Goal: Task Accomplishment & Management: Complete application form

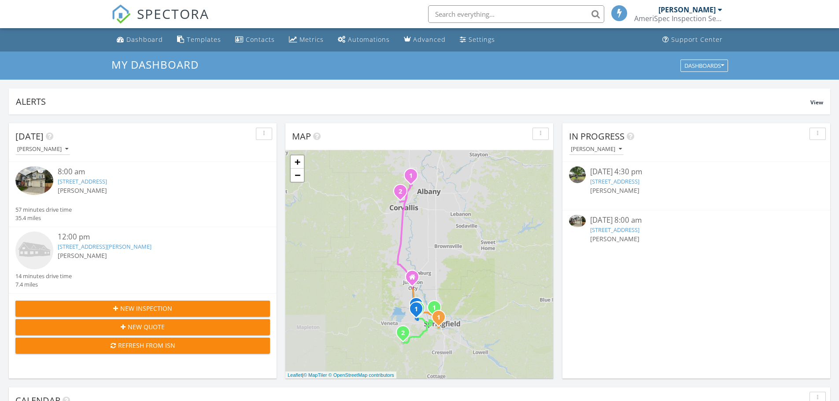
scroll to position [4, 4]
click at [484, 12] on input "text" at bounding box center [516, 14] width 176 height 18
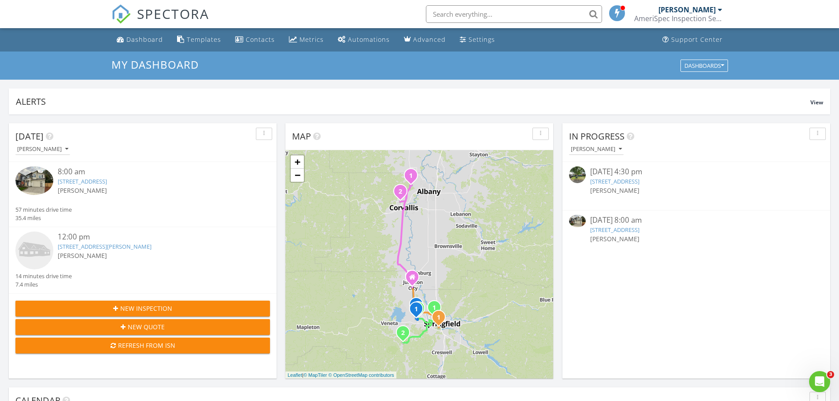
scroll to position [0, 0]
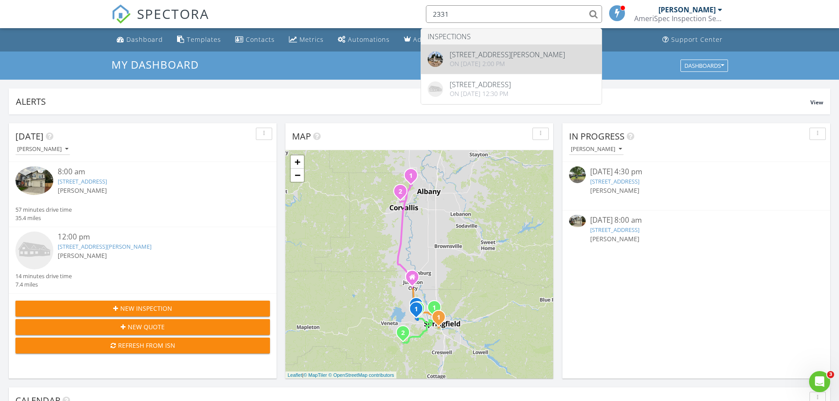
type input "2331"
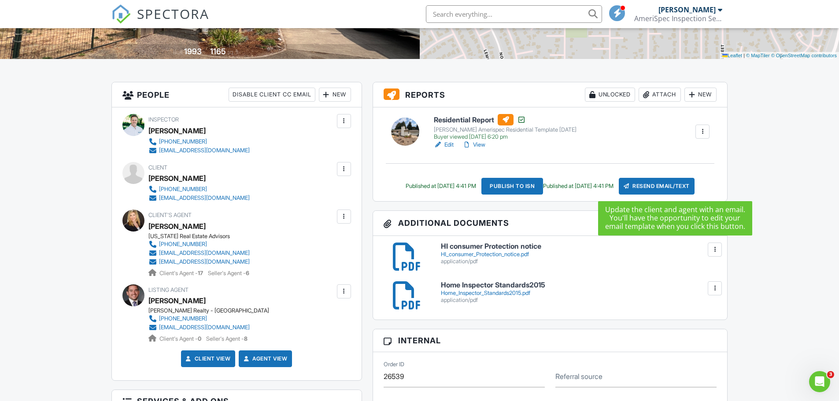
click at [659, 187] on div "Resend Email/Text" at bounding box center [657, 186] width 76 height 17
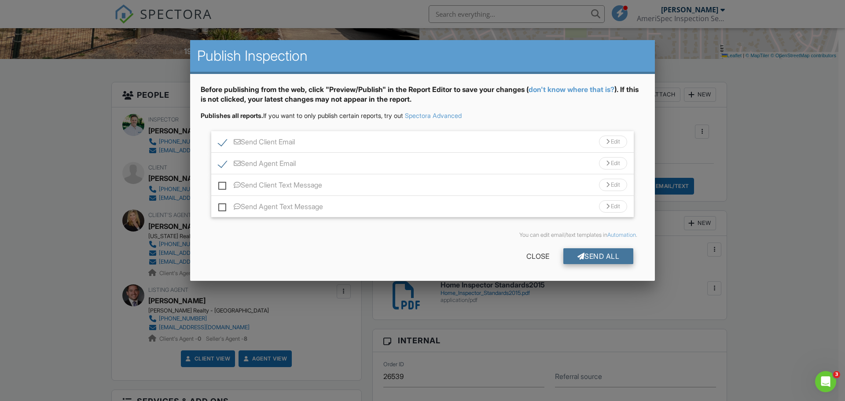
click at [623, 258] on div "Send All" at bounding box center [599, 256] width 70 height 16
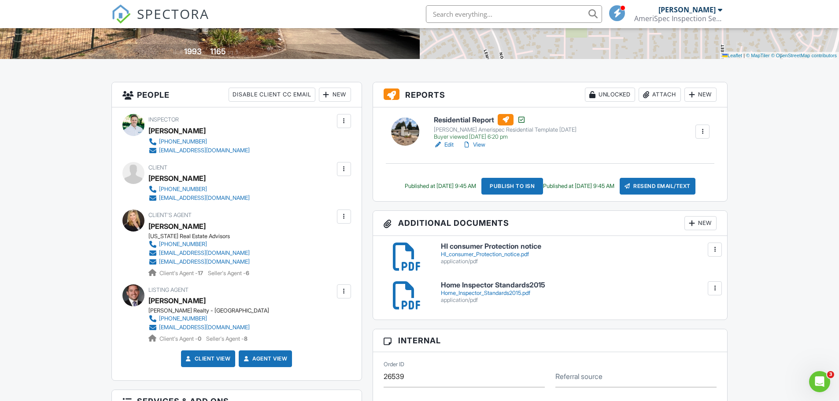
click at [147, 13] on span "SPECTORA" at bounding box center [173, 13] width 72 height 18
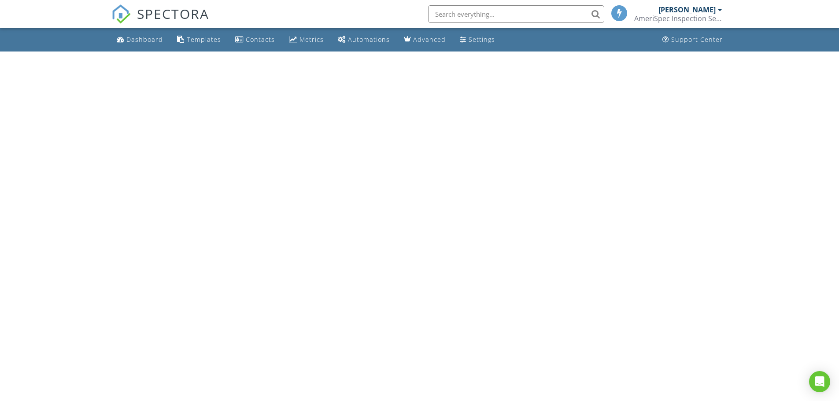
click at [494, 13] on input "text" at bounding box center [516, 14] width 176 height 18
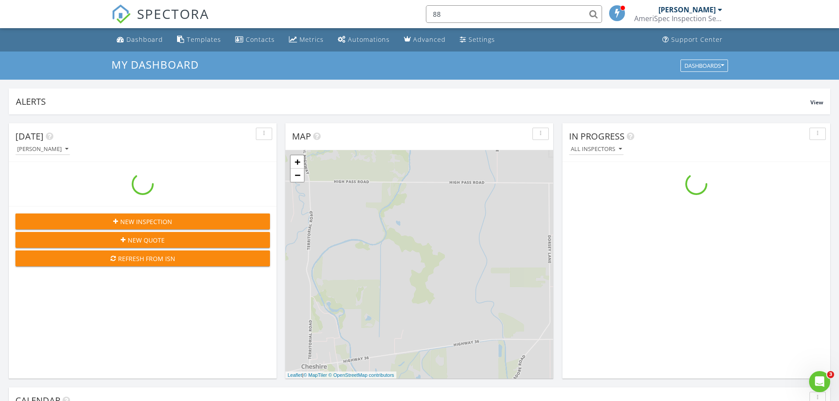
scroll to position [815, 852]
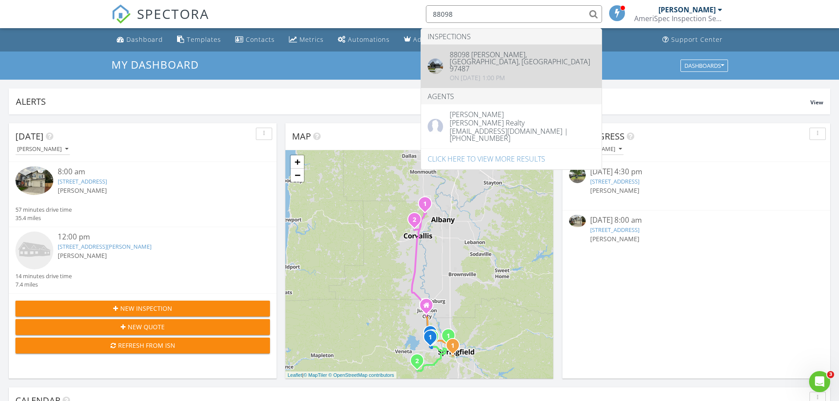
type input "88098"
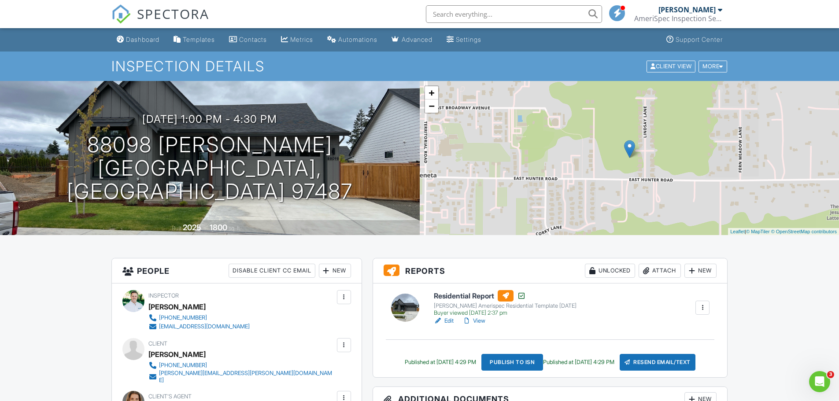
click at [479, 320] on link "View" at bounding box center [473, 321] width 23 height 9
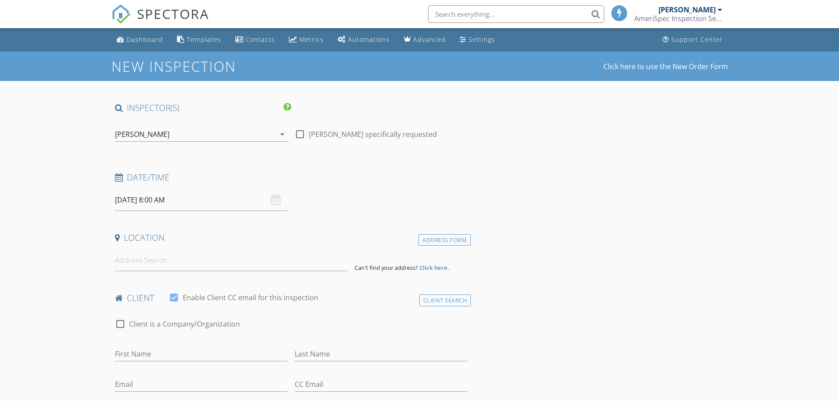
type input "[PERSON_NAME]"
type input "[PERSON_NAME][EMAIL_ADDRESS][PERSON_NAME][DOMAIN_NAME]"
type input "[PHONE_NUMBER]"
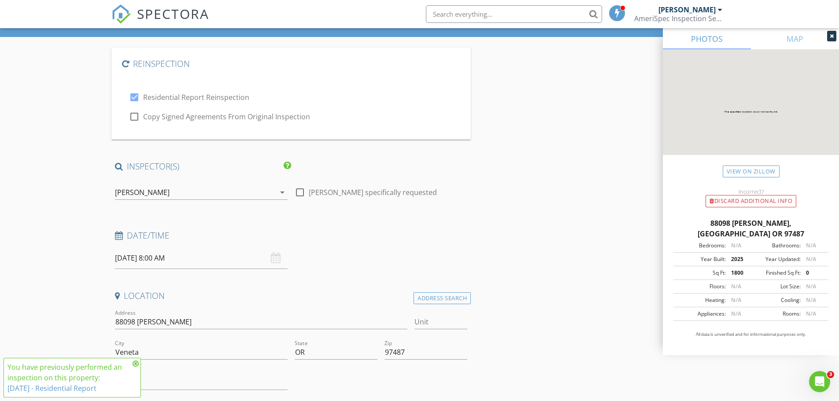
scroll to position [132, 0]
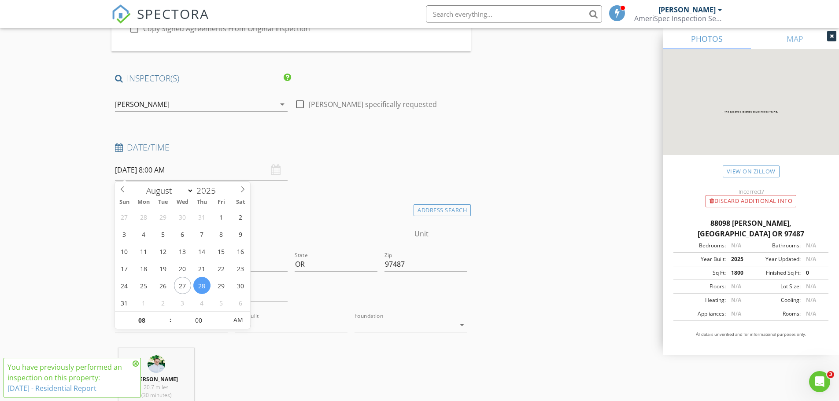
click at [159, 172] on input "08/28/2025 8:00 AM" at bounding box center [201, 170] width 173 height 22
type input "09"
type input "08/28/2025 9:00 AM"
click at [167, 313] on span at bounding box center [166, 316] width 6 height 9
type input "10"
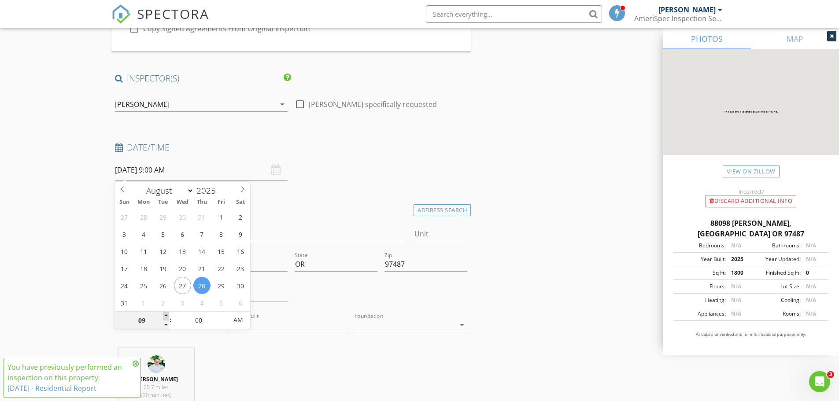
type input "08/28/2025 10:00 AM"
click at [167, 313] on span at bounding box center [166, 316] width 6 height 9
type input "11"
type input "08/28/2025 11:00 AM"
click at [167, 313] on span at bounding box center [166, 316] width 6 height 9
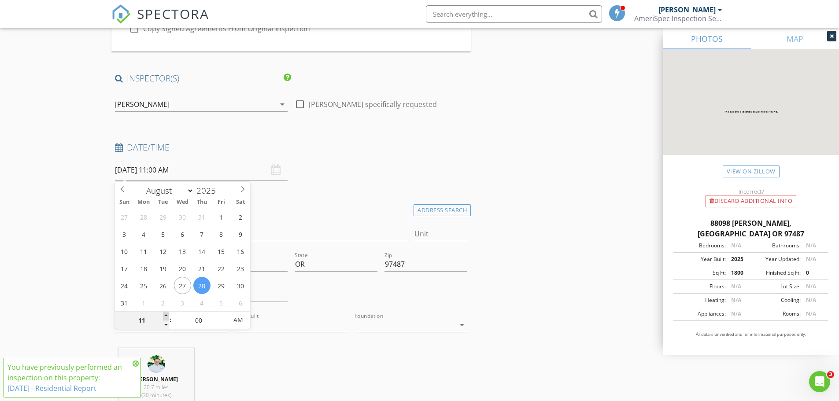
type input "12"
type input "[DATE] 12:00 PM"
click at [167, 313] on span at bounding box center [166, 316] width 6 height 9
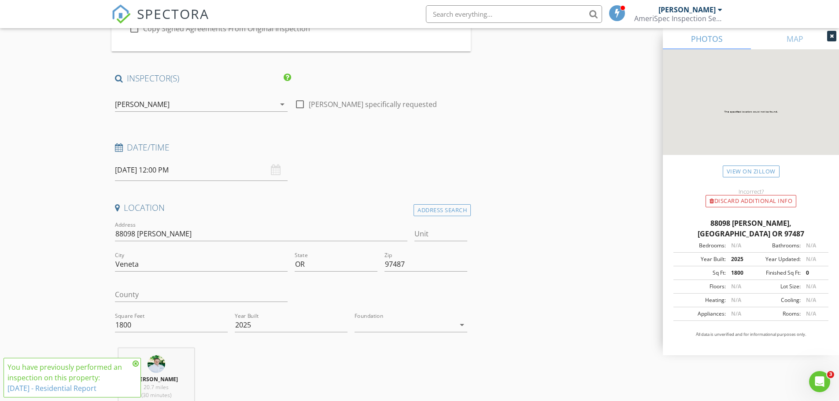
click at [277, 171] on div "[DATE] 12:00 PM" at bounding box center [201, 170] width 173 height 22
click at [188, 171] on input "[DATE] 12:00 PM" at bounding box center [201, 170] width 173 height 22
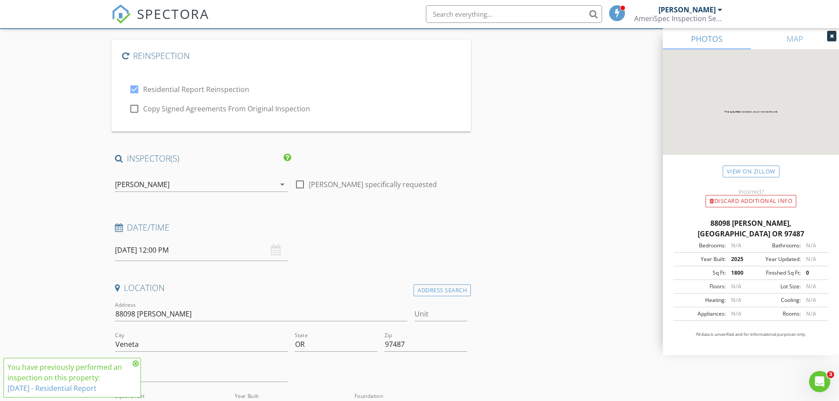
scroll to position [44, 0]
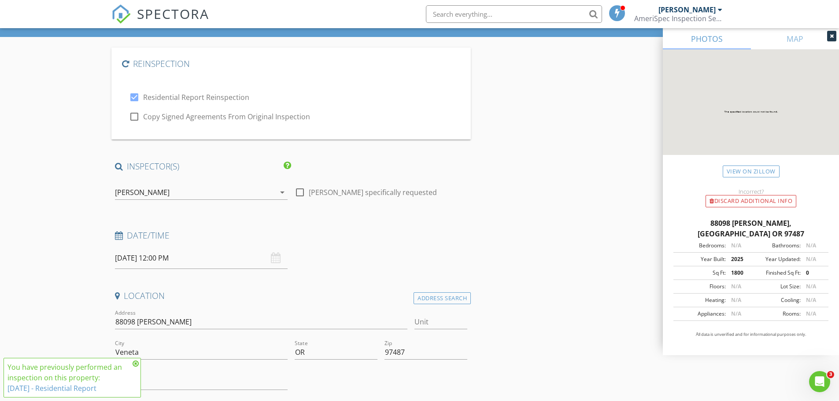
click at [136, 116] on div at bounding box center [134, 116] width 15 height 15
checkbox input "true"
click at [138, 367] on icon at bounding box center [136, 363] width 6 height 7
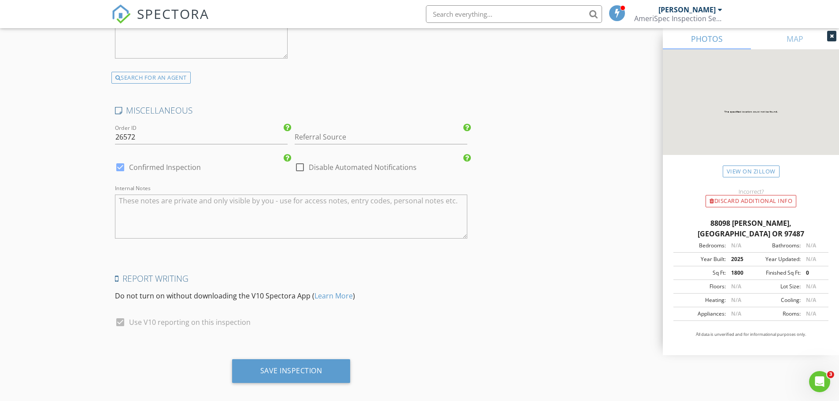
scroll to position [1528, 0]
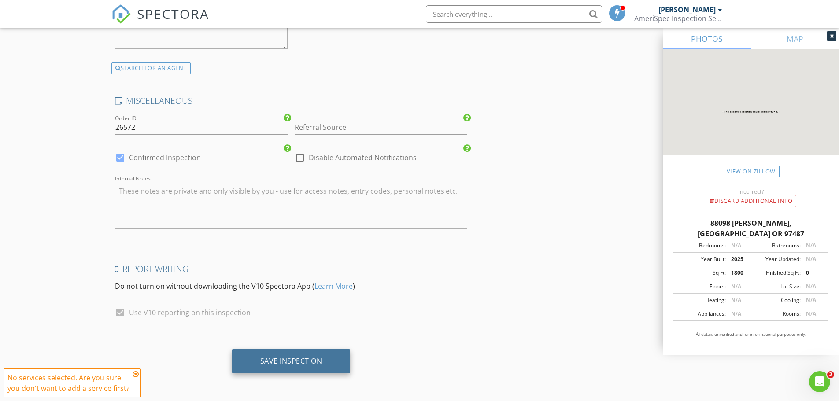
click at [321, 359] on div "Save Inspection" at bounding box center [291, 361] width 62 height 9
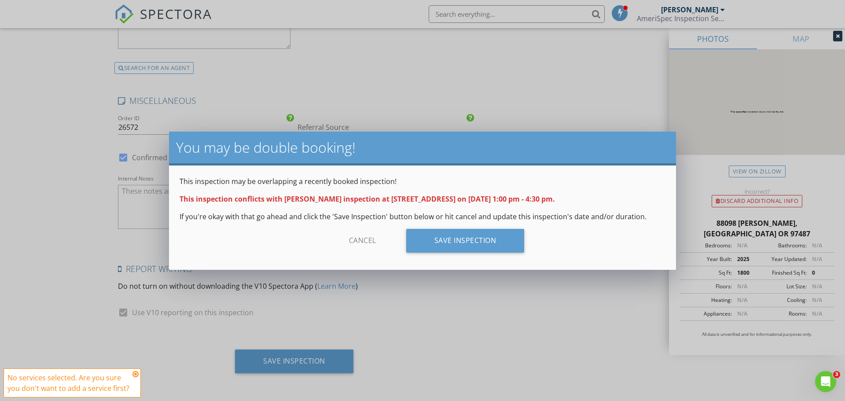
click at [357, 242] on div "Cancel" at bounding box center [363, 241] width 84 height 24
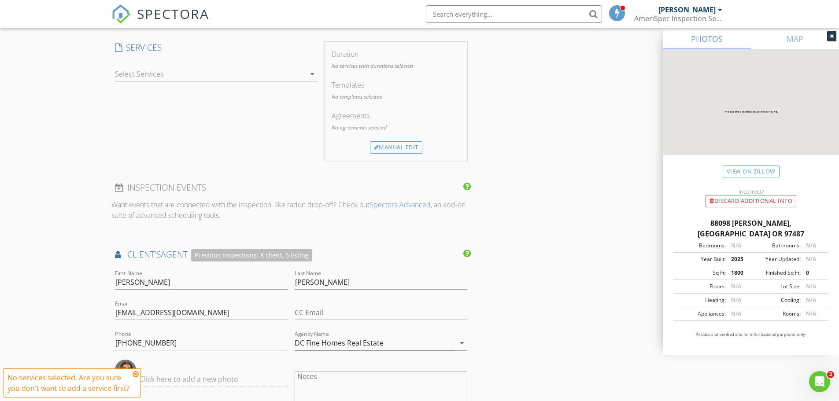
scroll to position [736, 0]
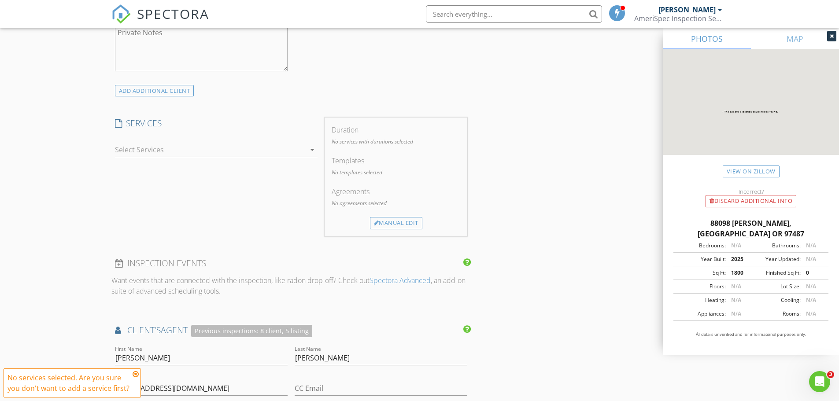
click at [362, 147] on div "No services with durations selected" at bounding box center [396, 145] width 129 height 15
click at [379, 228] on div "Manual Edit" at bounding box center [396, 223] width 52 height 12
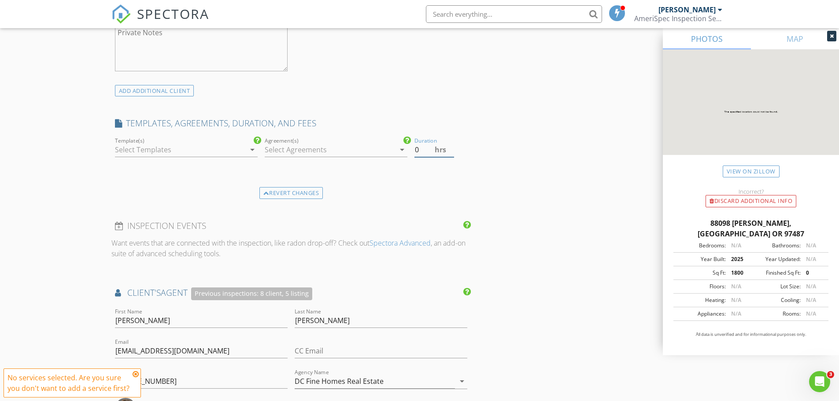
drag, startPoint x: 427, startPoint y: 151, endPoint x: 411, endPoint y: 149, distance: 15.9
click at [411, 149] on div "Duration 0 hrs" at bounding box center [441, 151] width 60 height 30
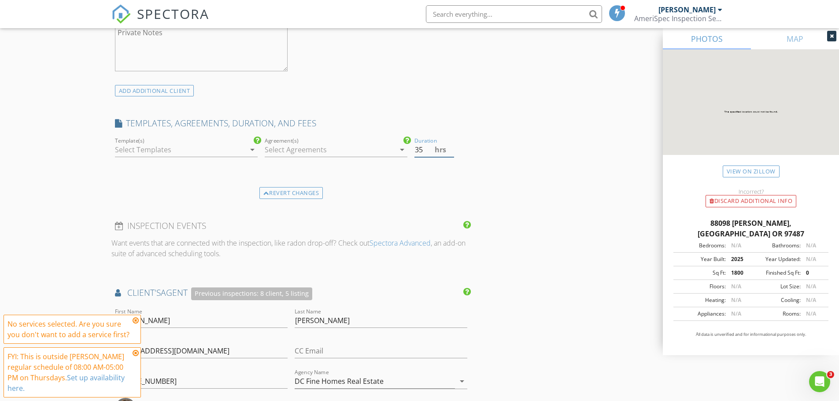
type input "3"
type input "0.5"
click at [543, 218] on div "Reinspection check_box Residential Report Reinspection check_box Copy Signed Ag…" at bounding box center [419, 245] width 616 height 1779
click at [136, 320] on icon at bounding box center [136, 320] width 6 height 7
click at [137, 352] on icon at bounding box center [136, 353] width 6 height 7
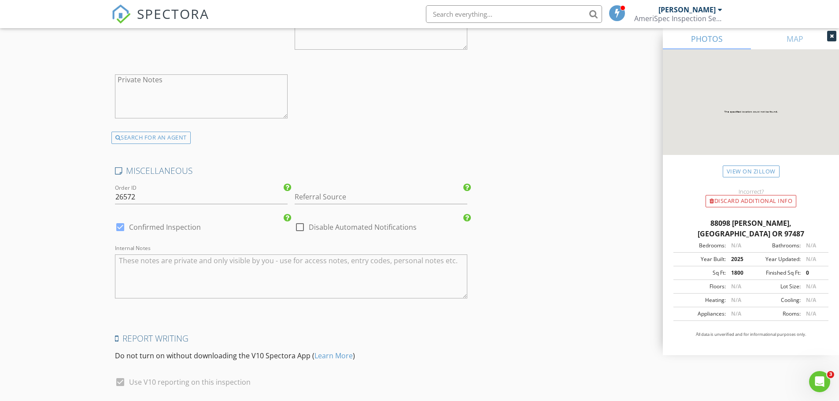
scroll to position [1491, 0]
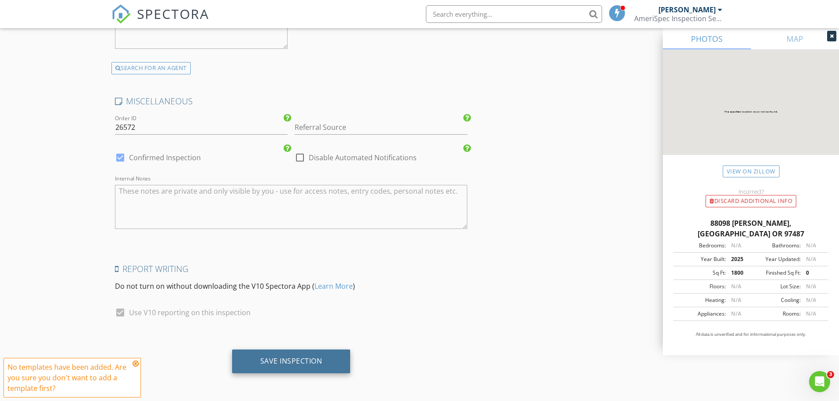
click at [248, 357] on div "Save Inspection" at bounding box center [291, 362] width 118 height 24
